Goal: Transaction & Acquisition: Purchase product/service

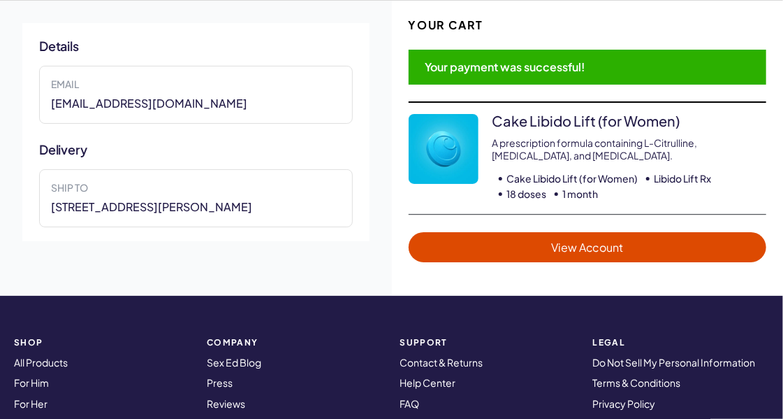
scroll to position [102, 0]
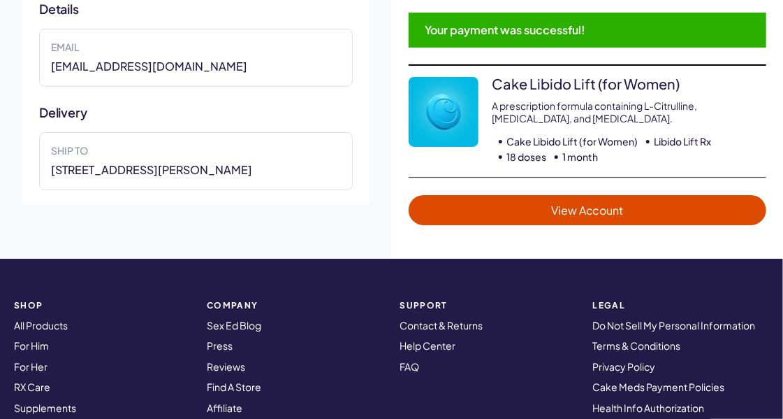
click at [548, 209] on span "View Account" at bounding box center [588, 210] width 331 height 16
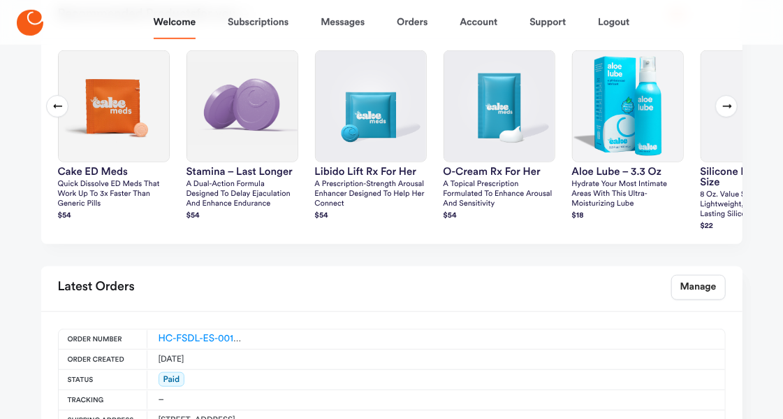
scroll to position [415, 0]
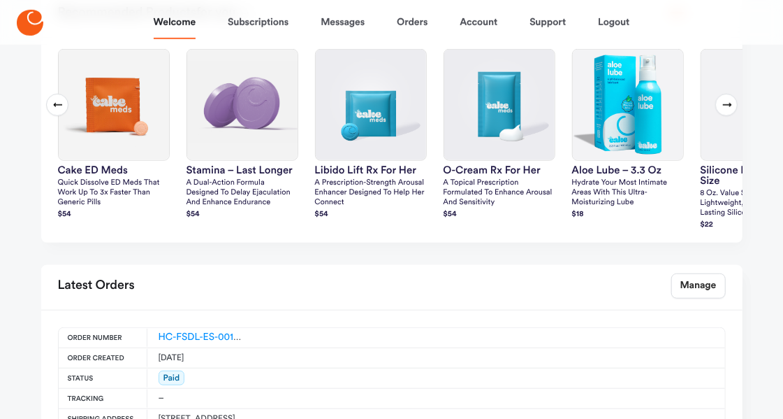
click at [727, 100] on icon at bounding box center [727, 104] width 11 height 11
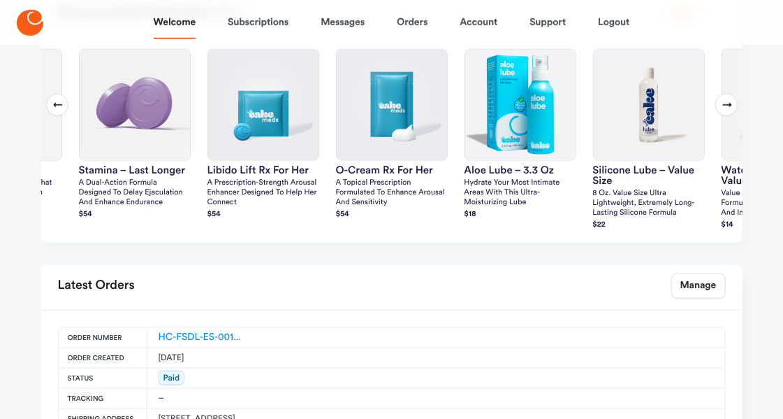
click at [729, 103] on icon at bounding box center [727, 104] width 11 height 11
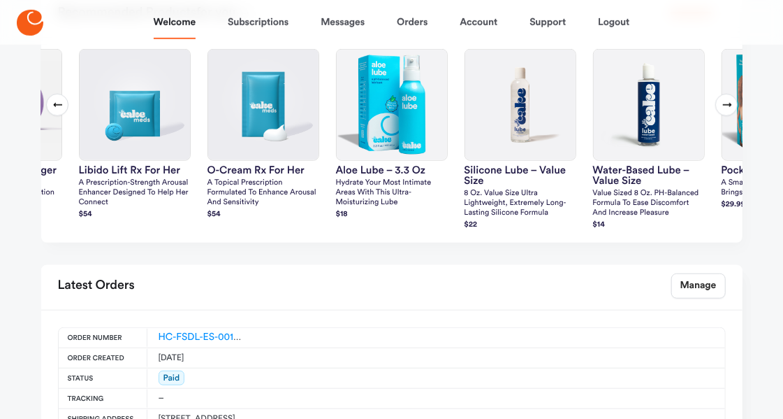
click at [727, 103] on icon at bounding box center [727, 105] width 9 height 4
